Goal: Task Accomplishment & Management: Use online tool/utility

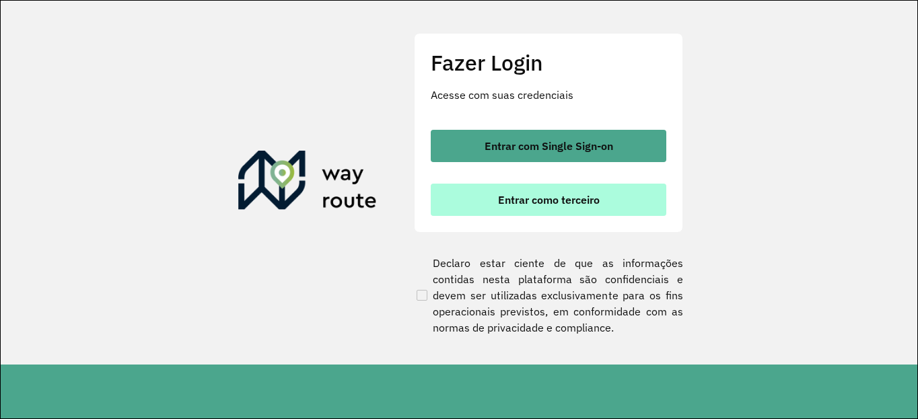
click at [475, 203] on button "Entrar como terceiro" at bounding box center [549, 200] width 236 height 32
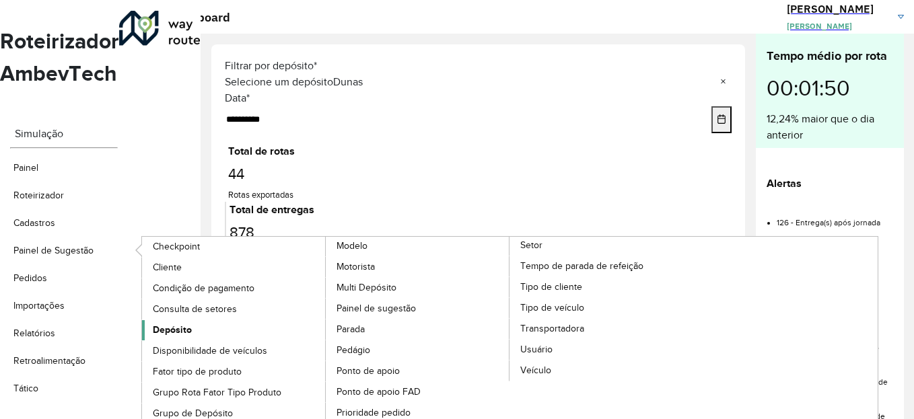
scroll to position [81, 0]
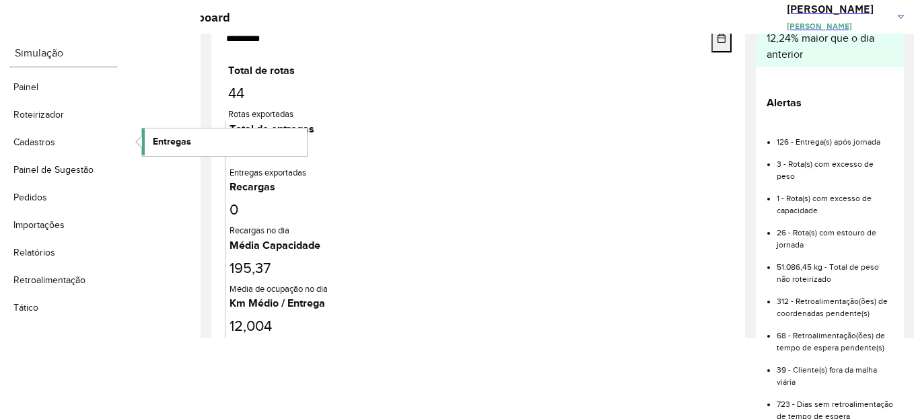
click at [171, 135] on span "Entregas" at bounding box center [172, 142] width 38 height 14
